Goal: Check status: Check status

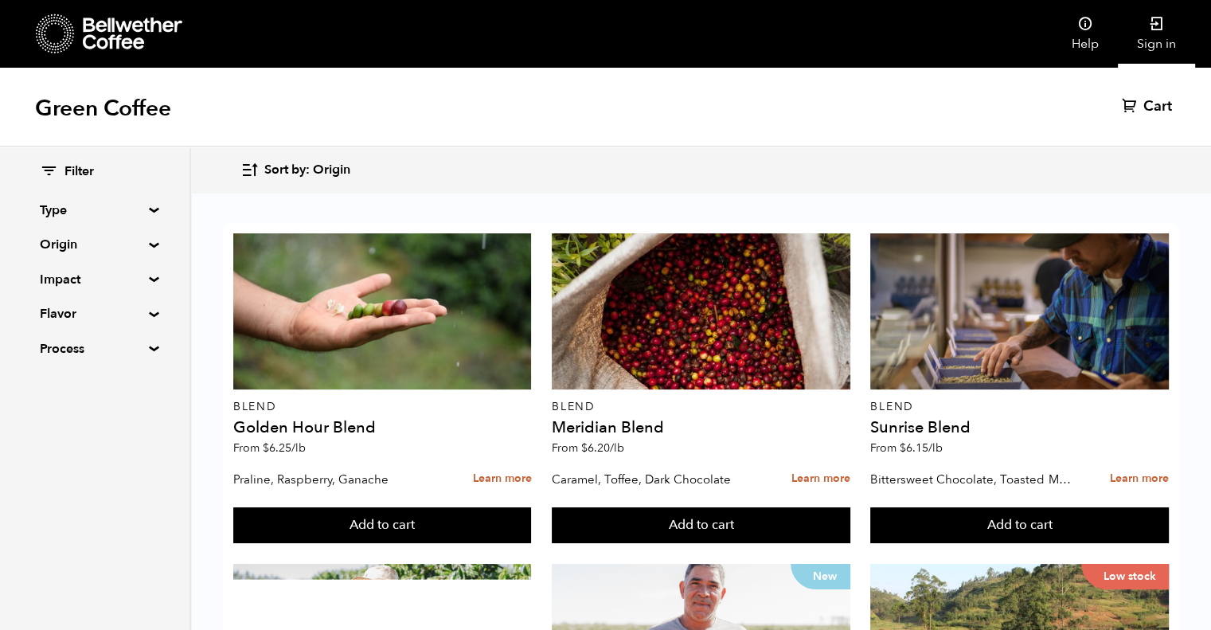
click at [1155, 33] on link "Sign in" at bounding box center [1156, 34] width 77 height 68
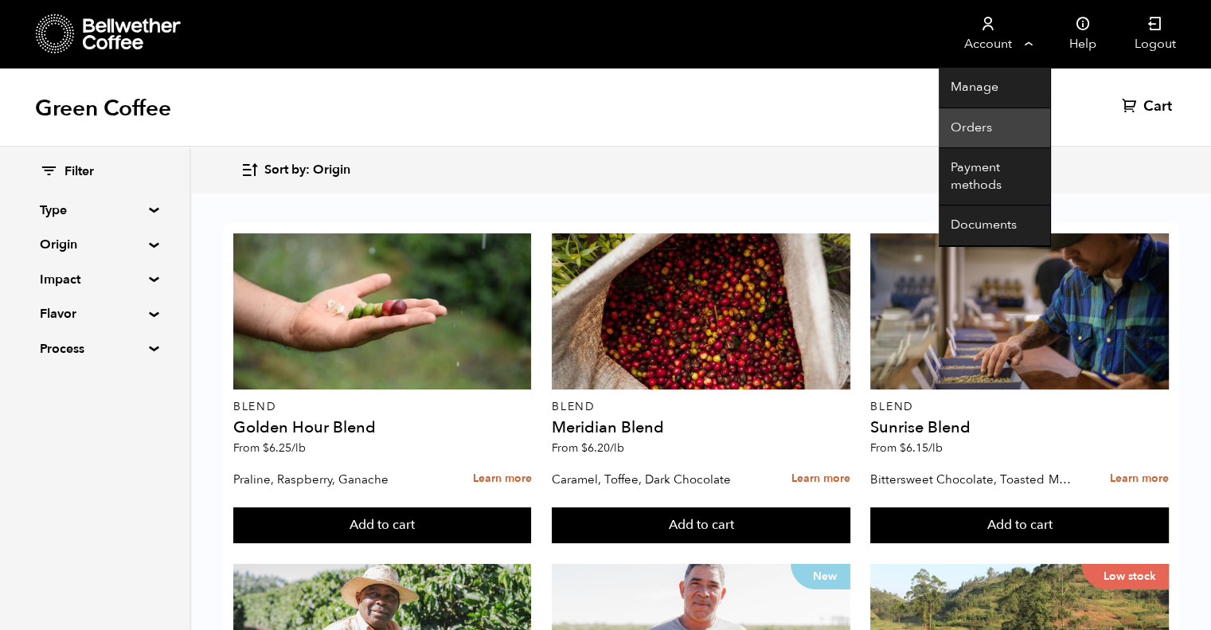
click at [964, 131] on link "Orders" at bounding box center [995, 128] width 112 height 41
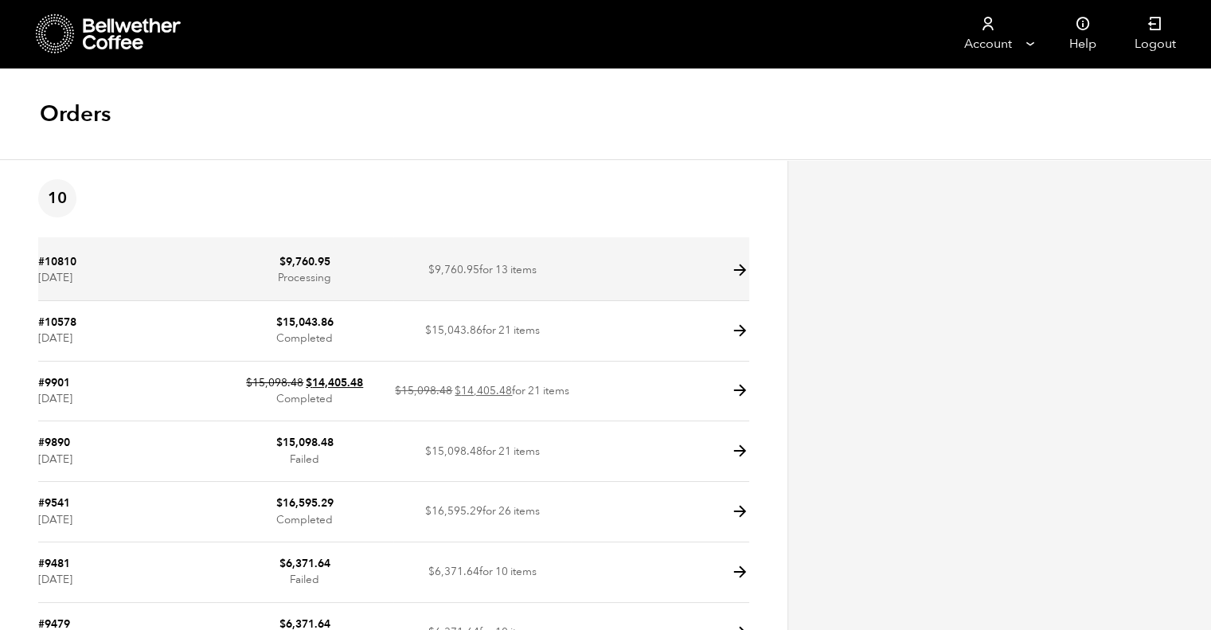
click at [745, 269] on icon at bounding box center [740, 270] width 18 height 18
click at [743, 275] on icon at bounding box center [740, 270] width 18 height 18
